Goal: Information Seeking & Learning: Learn about a topic

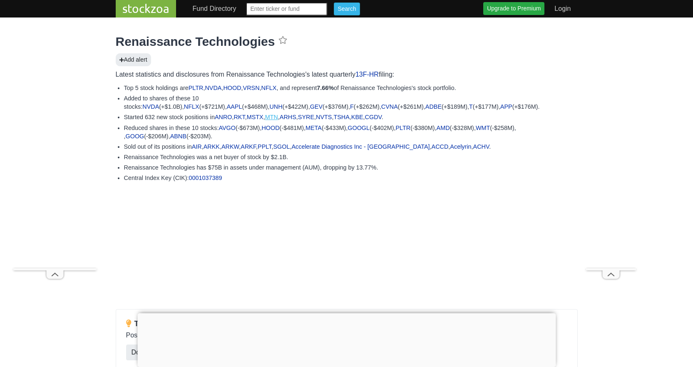
click at [278, 117] on link "MTN" at bounding box center [271, 117] width 13 height 7
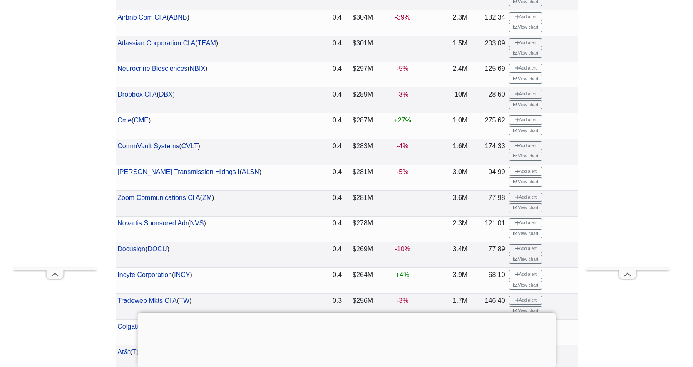
scroll to position [1416, 0]
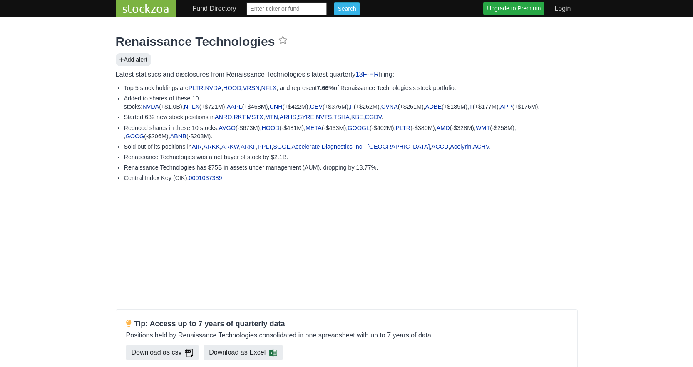
scroll to position [1292, 0]
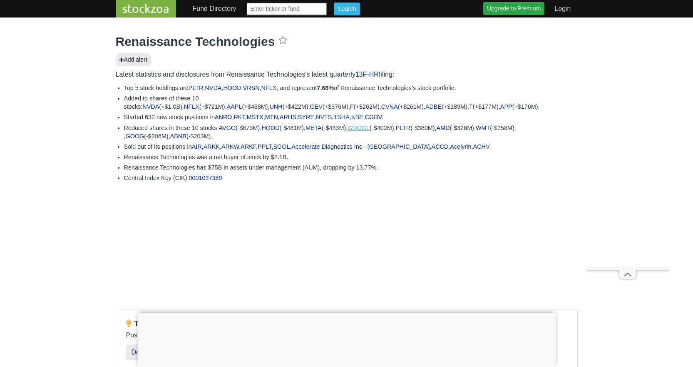
click at [370, 127] on link "GOOGL" at bounding box center [359, 128] width 22 height 7
